Goal: Information Seeking & Learning: Learn about a topic

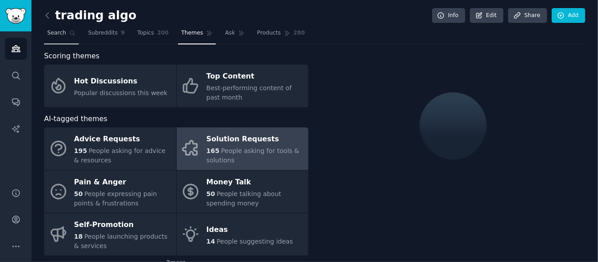
click at [57, 34] on span "Search" at bounding box center [56, 33] width 19 height 8
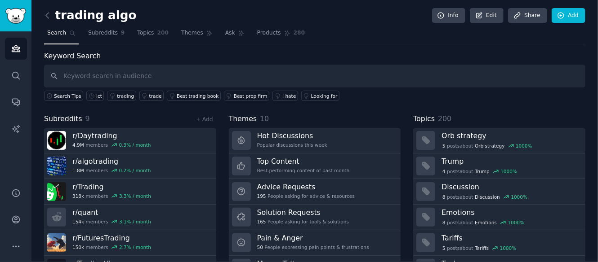
click at [92, 80] on input "text" at bounding box center [314, 76] width 541 height 23
type input "luxalgo AND trading"
click at [176, 72] on input "luxalgo AND trading" at bounding box center [314, 76] width 541 height 23
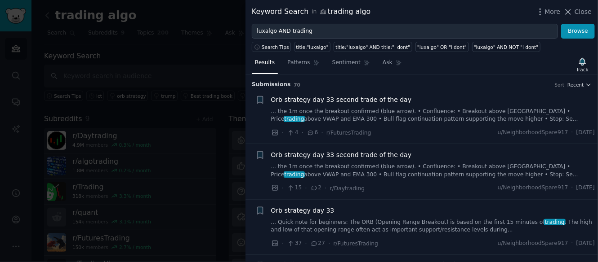
click at [367, 102] on span "Orb strategy day 33 second trade of the day" at bounding box center [341, 99] width 141 height 9
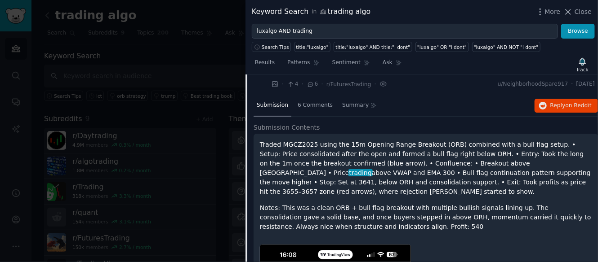
scroll to position [59, 0]
